Goal: Check status: Verify the current state of an ongoing process or item

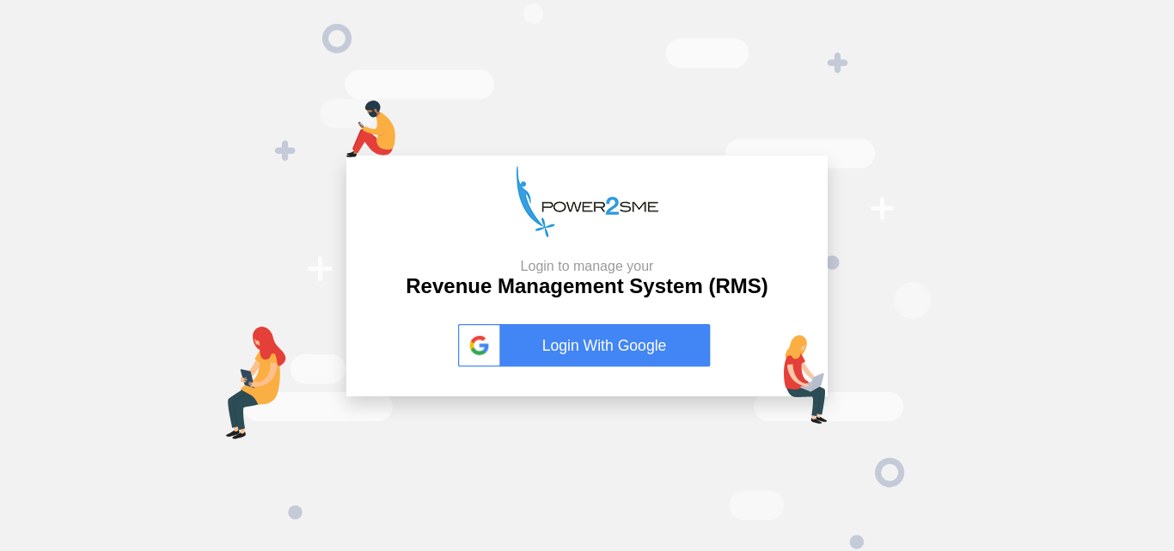
click at [545, 357] on link "Login With Google" at bounding box center [587, 345] width 258 height 43
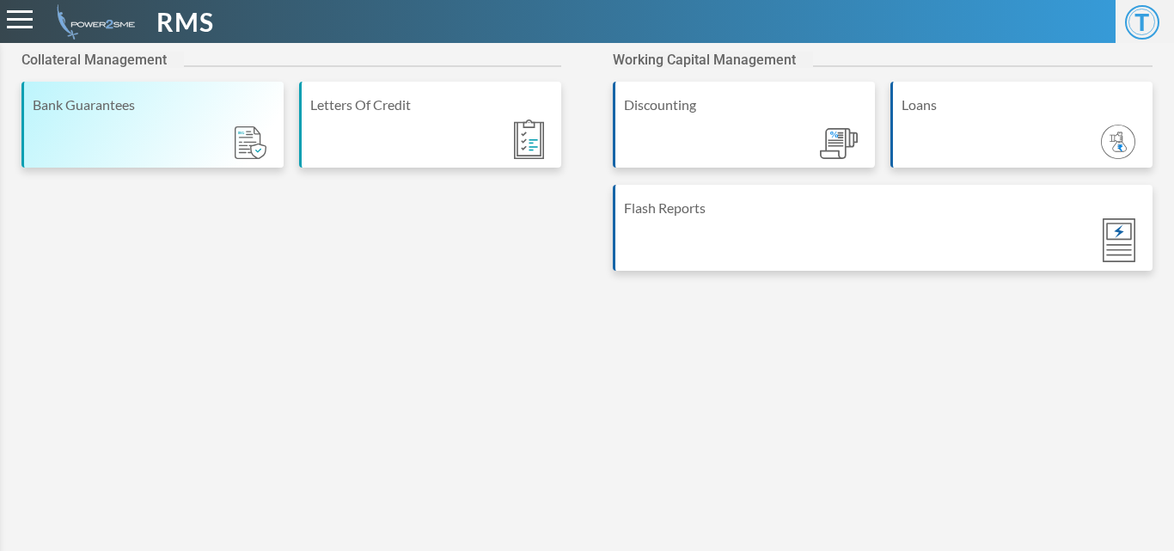
click at [124, 129] on div "Bank Guarantees" at bounding box center [152, 125] width 262 height 86
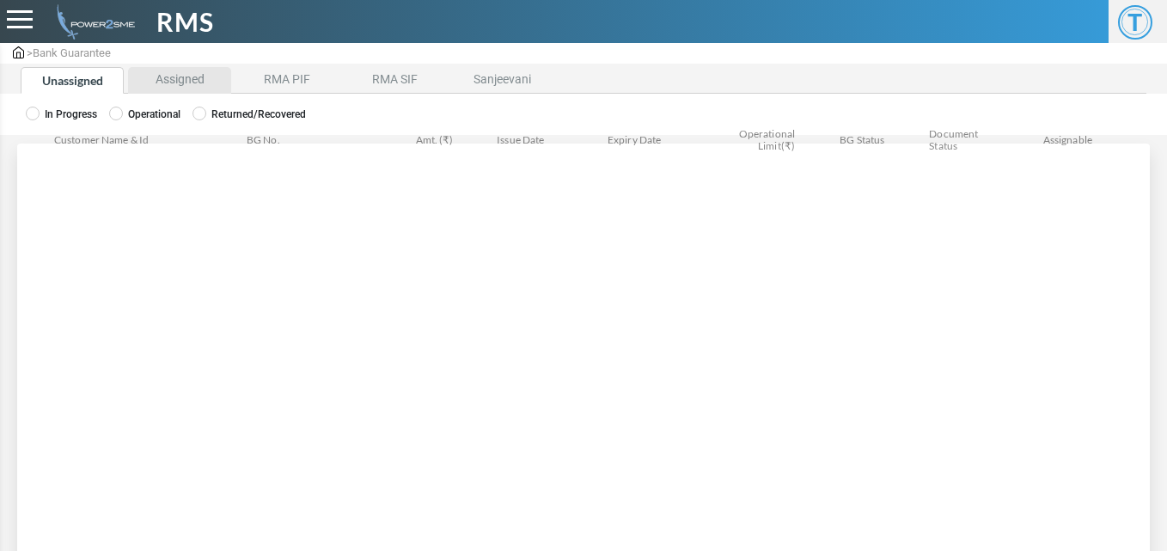
click at [189, 90] on li "Assigned" at bounding box center [179, 80] width 103 height 27
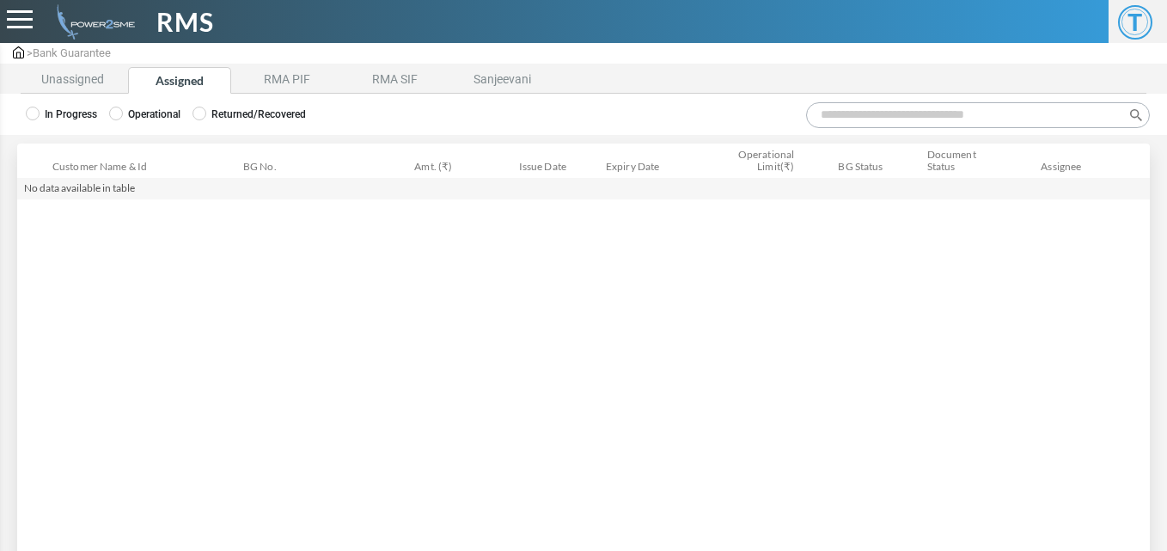
click at [149, 113] on label "Operational" at bounding box center [144, 114] width 71 height 15
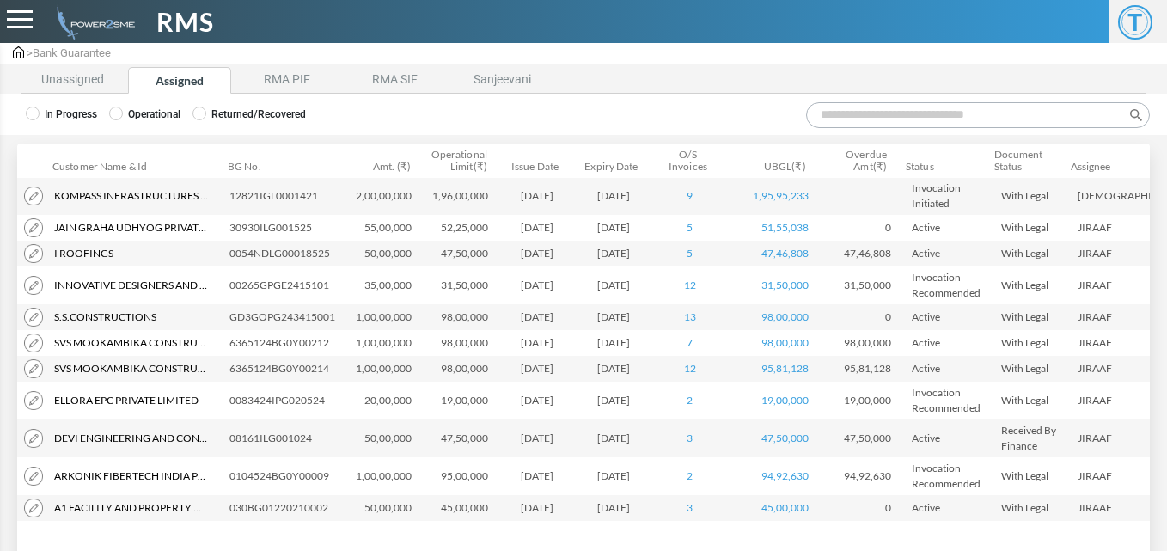
click at [845, 124] on input "Search:" at bounding box center [978, 115] width 344 height 26
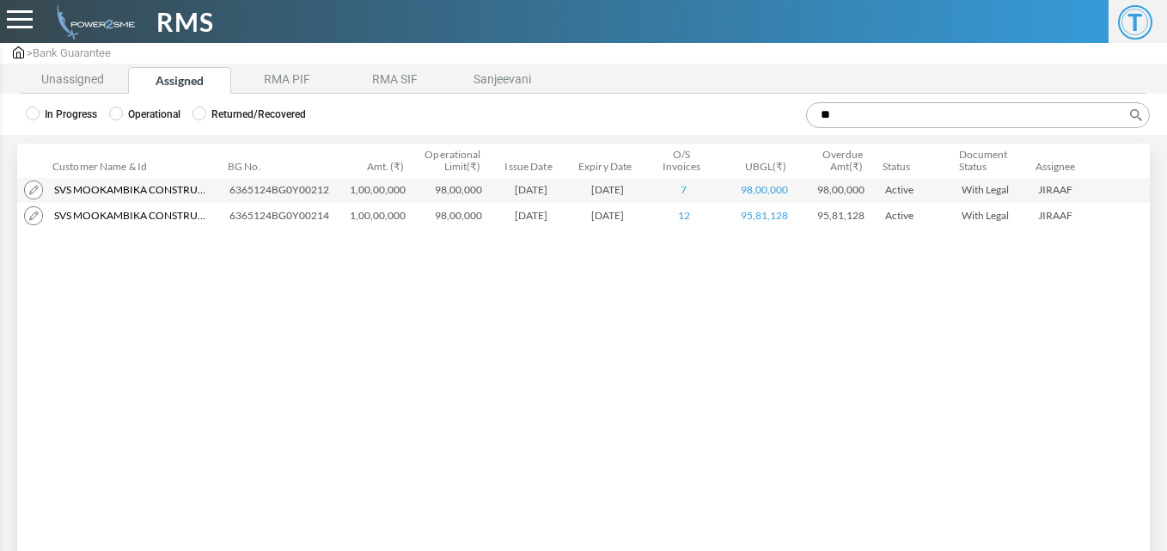
type input "*"
